Goal: Information Seeking & Learning: Learn about a topic

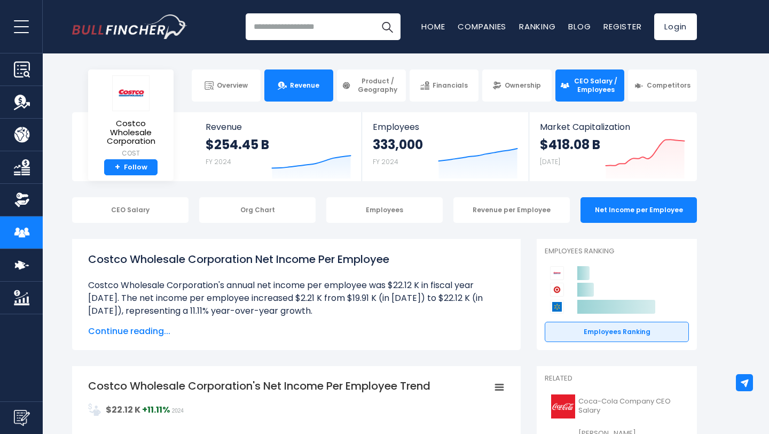
click at [310, 85] on span "Revenue" at bounding box center [304, 85] width 29 height 9
click at [306, 96] on link "Revenue" at bounding box center [298, 85] width 69 height 32
click at [127, 215] on div "CEO Salary" at bounding box center [130, 210] width 116 height 26
click at [125, 203] on div "CEO Salary" at bounding box center [130, 210] width 116 height 26
click at [290, 92] on link "Revenue" at bounding box center [298, 85] width 69 height 32
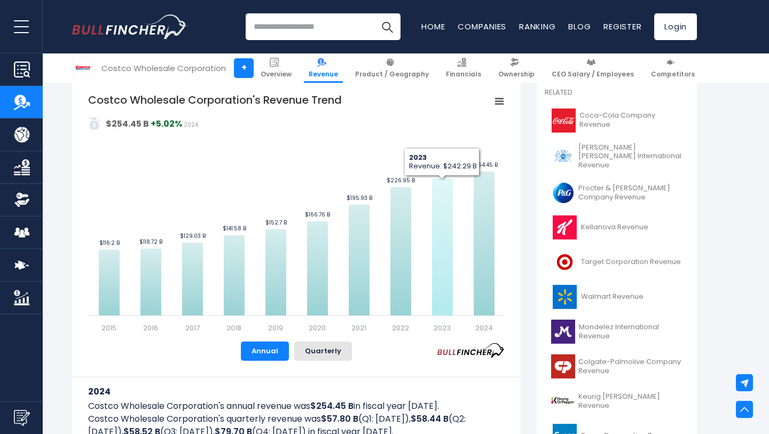
scroll to position [245, 0]
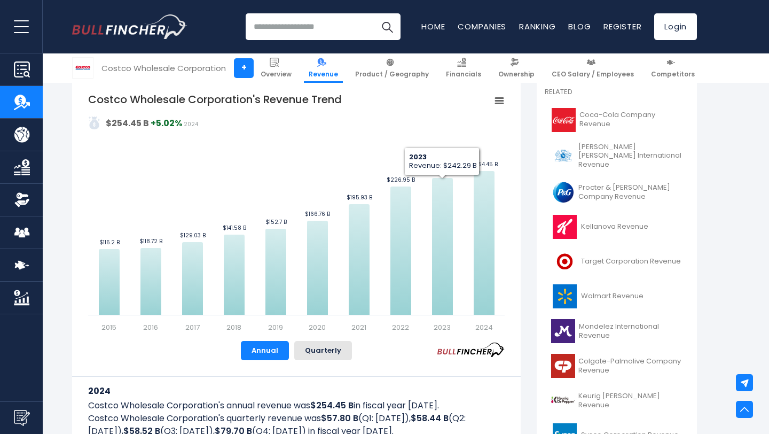
click at [371, 160] on rect "Costco Wholesale Corporation's Revenue Trend" at bounding box center [296, 212] width 416 height 240
